Goal: Communication & Community: Answer question/provide support

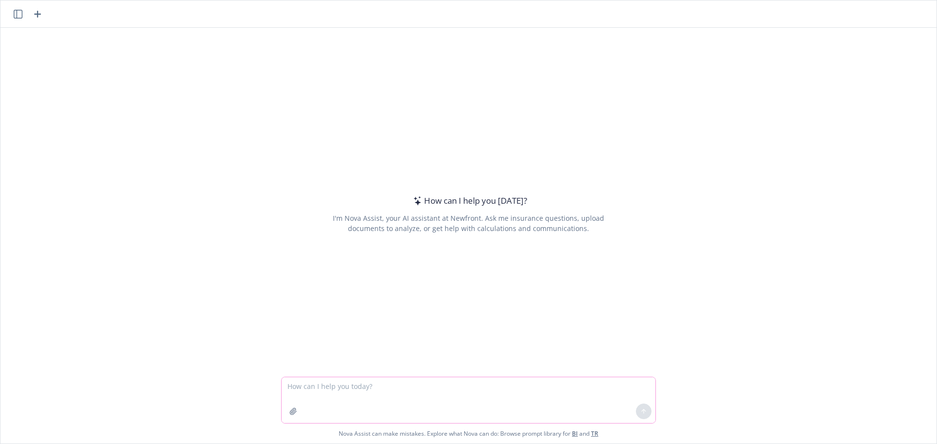
click at [336, 388] on textarea at bounding box center [468, 401] width 374 height 46
paste textarea "This is a compliance requirement that came out several years ago requiring all …"
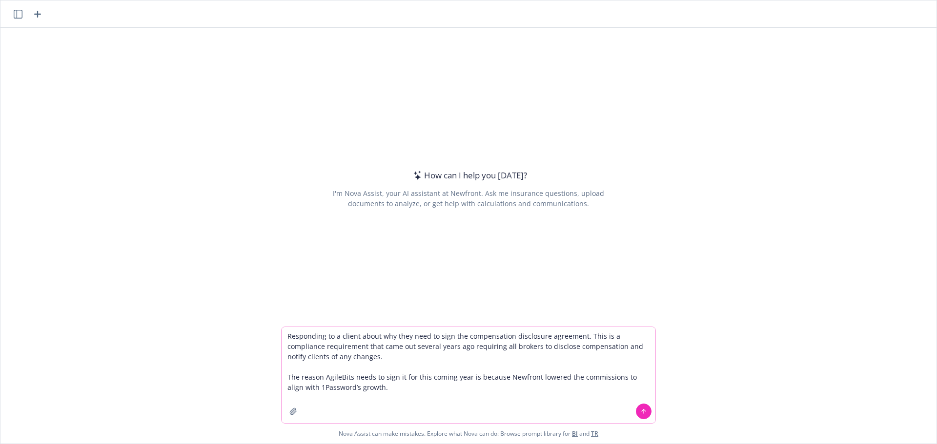
type textarea "Responding to a client about why they need to sign the compensation disclosure …"
click at [641, 412] on icon at bounding box center [643, 411] width 4 height 2
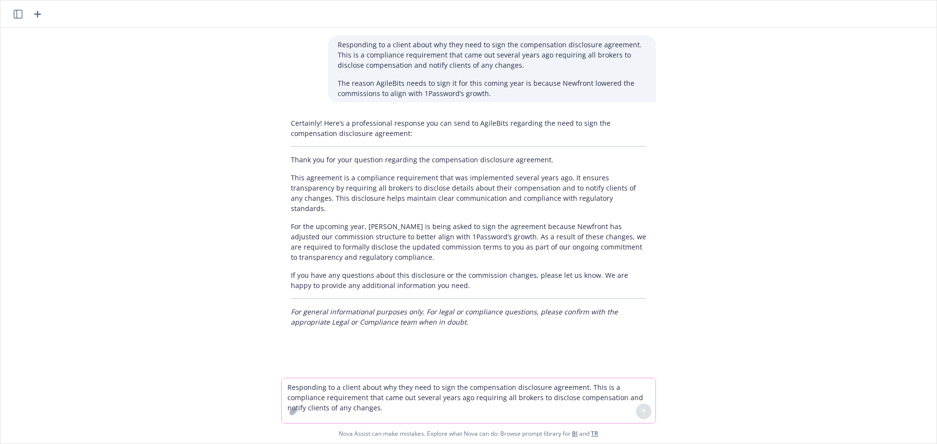
click at [383, 390] on textarea "Responding to a client about why they need to sign the compensation disclosure …" at bounding box center [468, 401] width 374 height 45
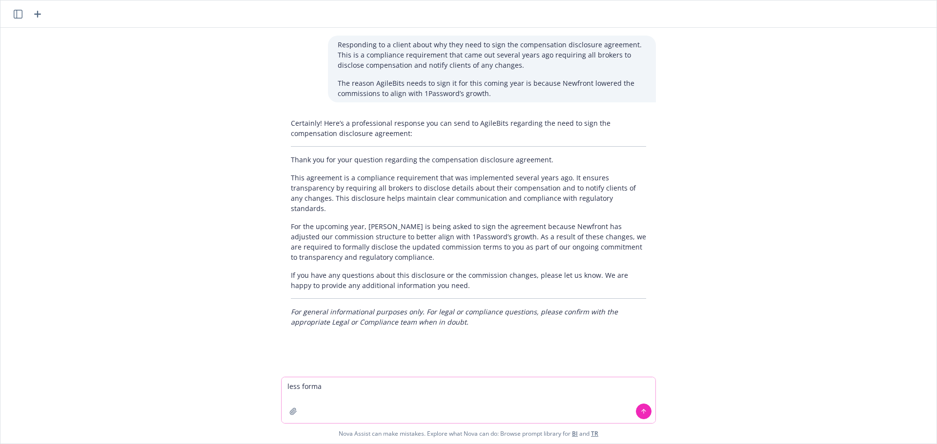
type textarea "less formal"
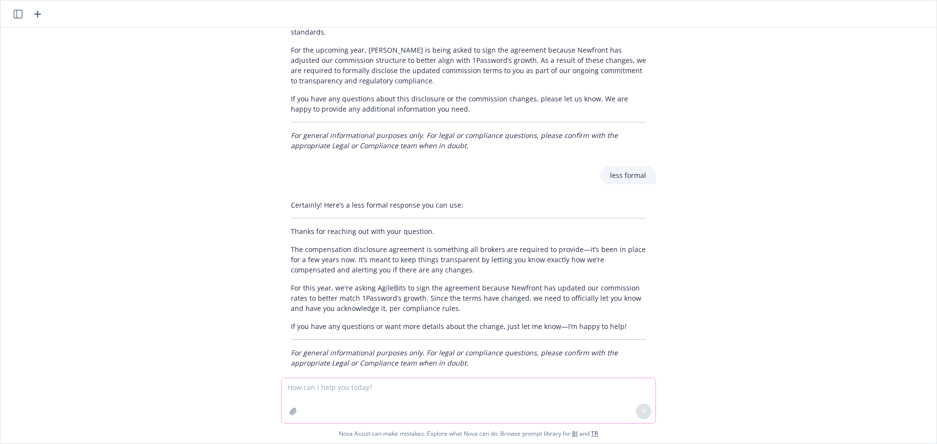
scroll to position [184, 0]
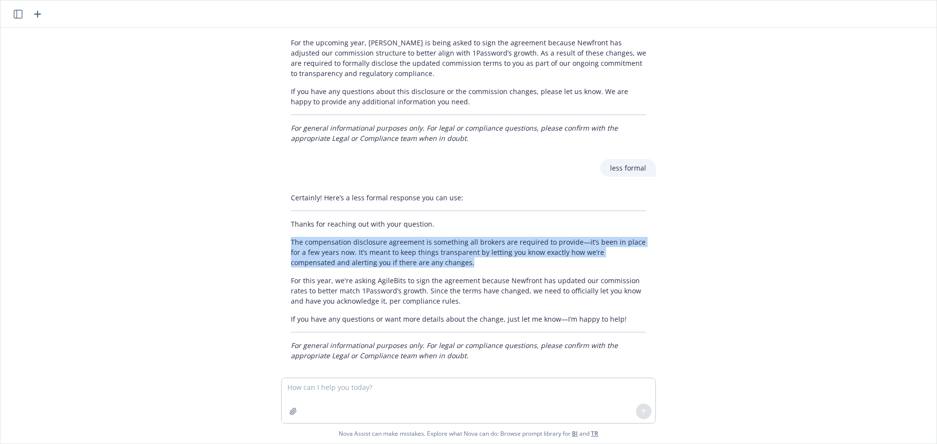
drag, startPoint x: 283, startPoint y: 232, endPoint x: 458, endPoint y: 256, distance: 176.3
click at [458, 256] on p "The compensation disclosure agreement is something all brokers are required to …" at bounding box center [468, 252] width 355 height 31
copy p "The compensation disclosure agreement is something all brokers are required to …"
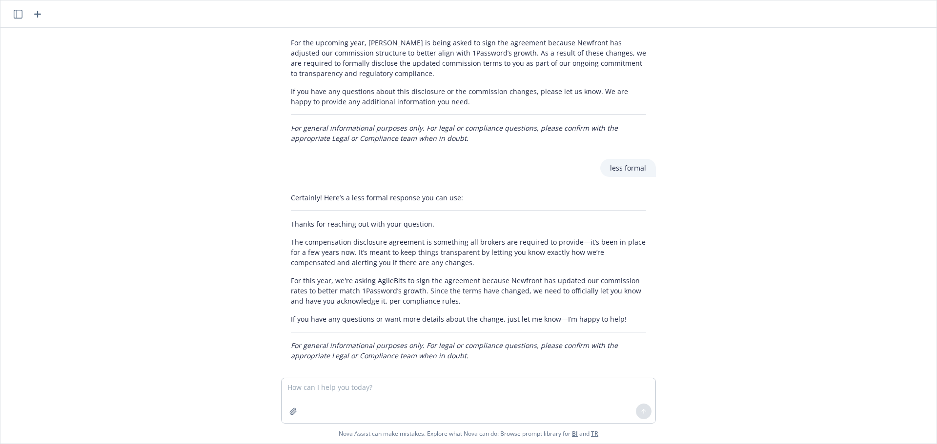
click at [283, 271] on div "Certainly! Here’s a less formal response you can use: Thanks for reaching out w…" at bounding box center [468, 277] width 375 height 176
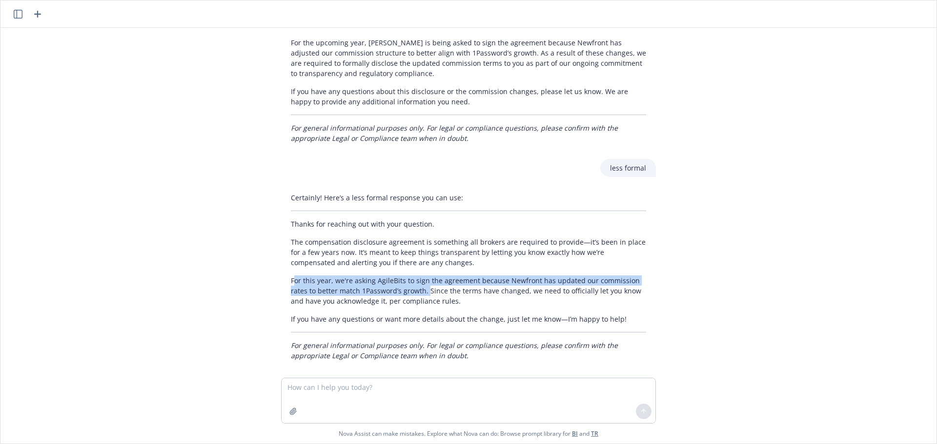
drag, startPoint x: 285, startPoint y: 269, endPoint x: 419, endPoint y: 285, distance: 135.1
click at [419, 285] on p "For this year, we're asking AgileBits to sign the agreement because Newfront ha…" at bounding box center [468, 291] width 355 height 31
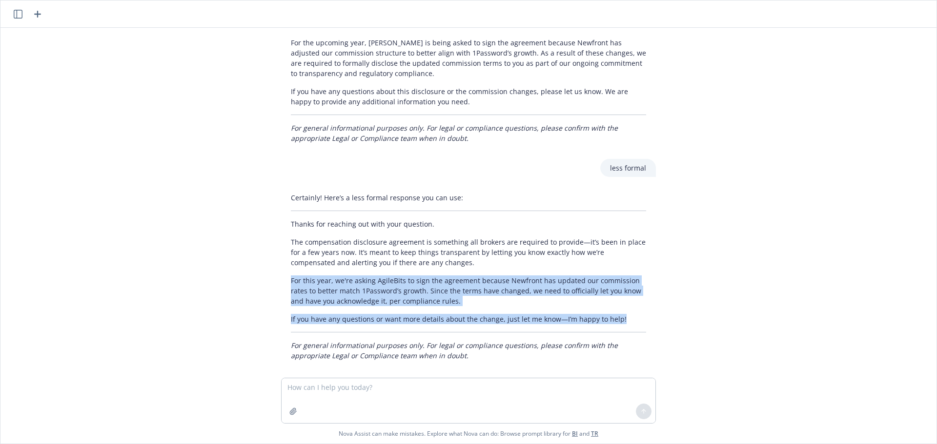
drag, startPoint x: 282, startPoint y: 273, endPoint x: 626, endPoint y: 307, distance: 345.6
click at [626, 307] on div "Certainly! Here’s a less formal response you can use: Thanks for reaching out w…" at bounding box center [468, 277] width 375 height 176
copy div "For this year, we're asking AgileBits to sign the agreement because Newfront ha…"
